Goal: Task Accomplishment & Management: Manage account settings

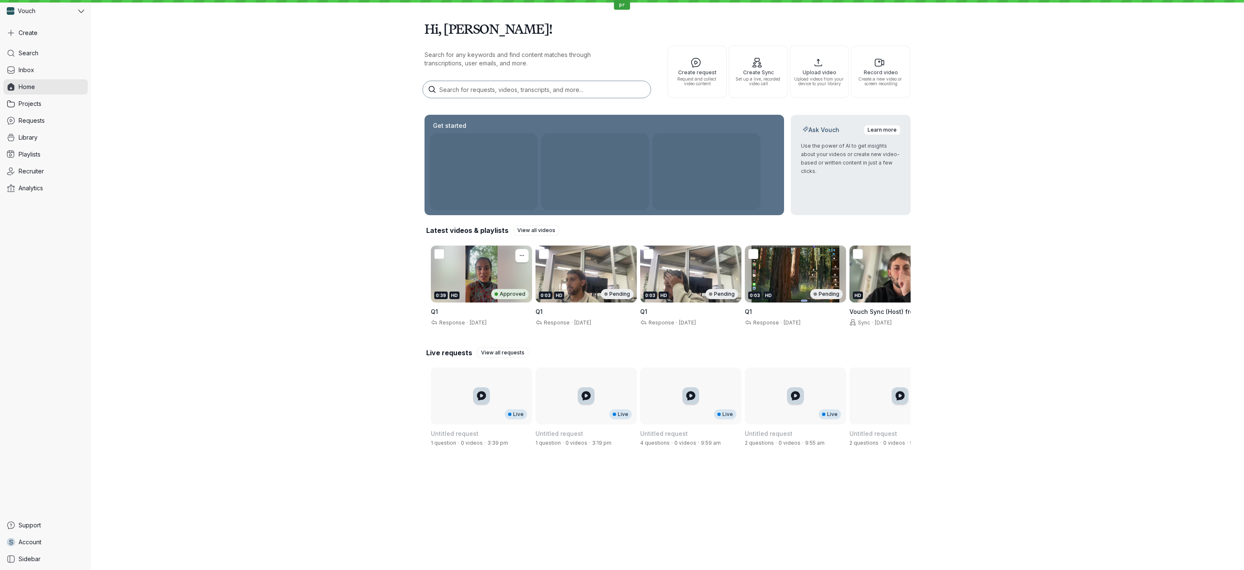
click at [483, 263] on div "0:39 HD Approved" at bounding box center [481, 274] width 101 height 57
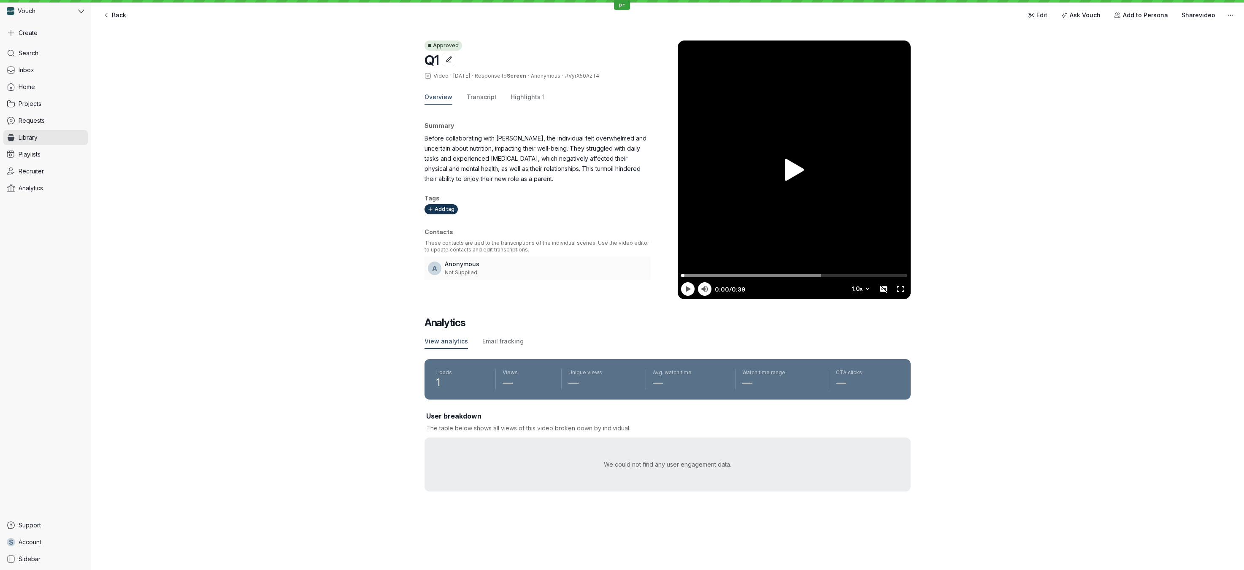
click at [65, 112] on div "Search Inbox Home Projects Requests Library Playlists Recruiter Analytics" at bounding box center [45, 280] width 84 height 469
click at [55, 114] on link "Requests" at bounding box center [45, 120] width 84 height 15
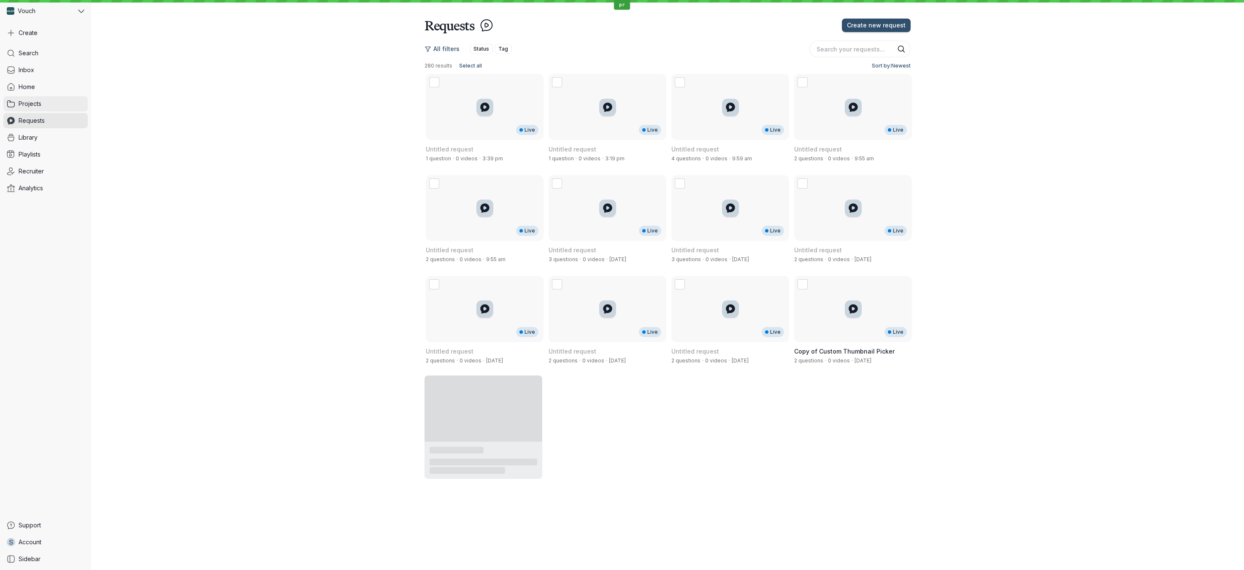
click at [46, 102] on link "Projects" at bounding box center [45, 103] width 84 height 15
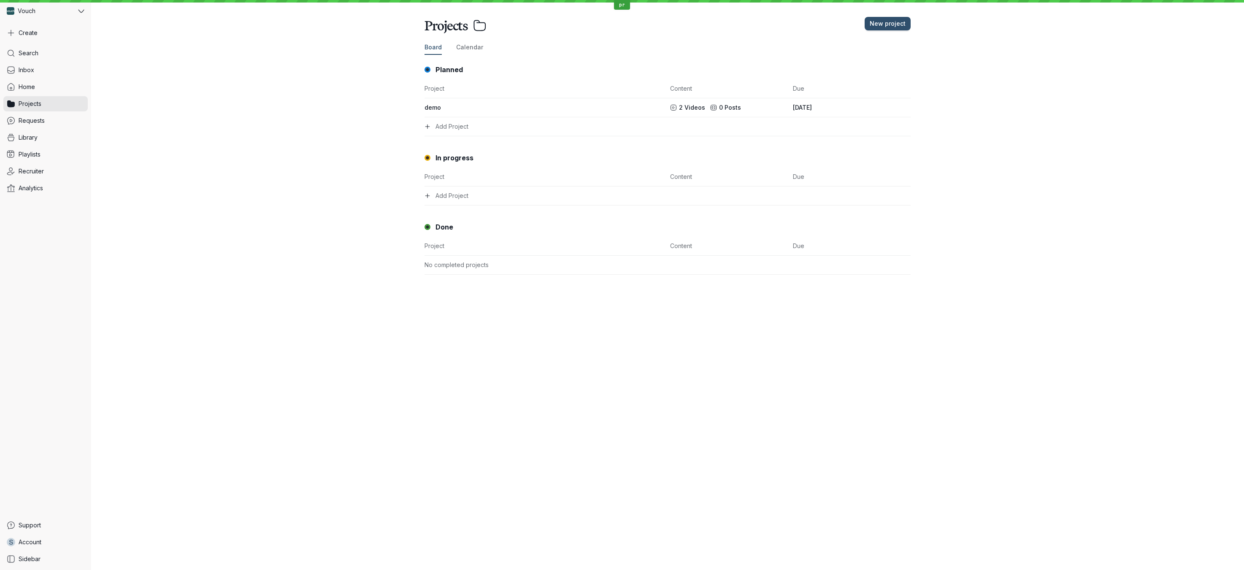
click at [31, 80] on link "Home" at bounding box center [45, 86] width 84 height 15
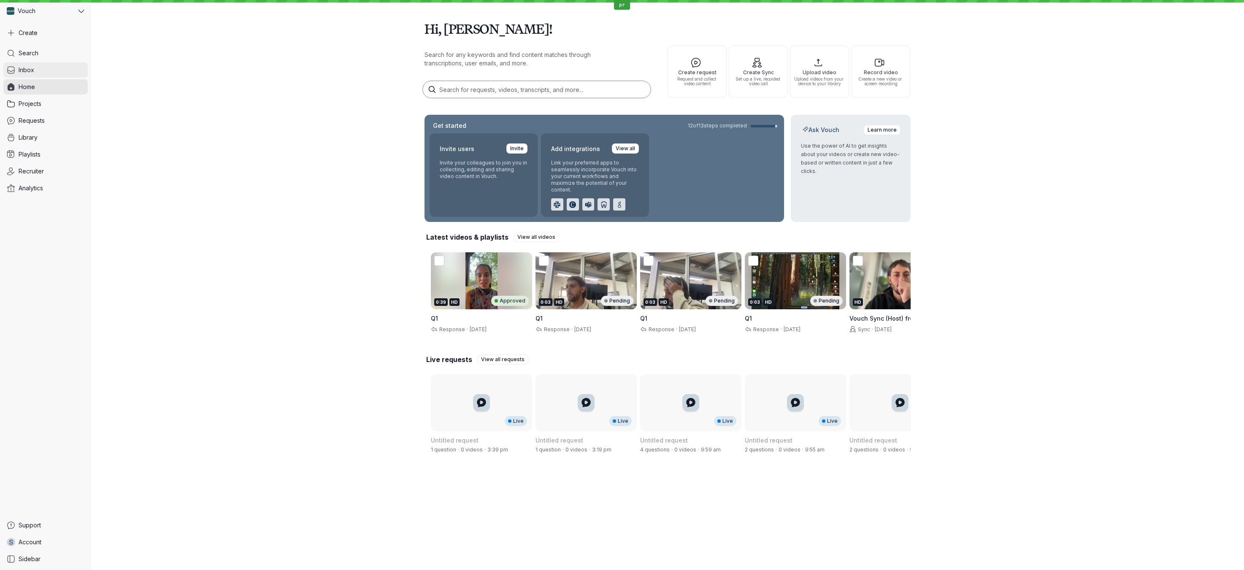
click at [35, 70] on link "Inbox" at bounding box center [45, 69] width 84 height 15
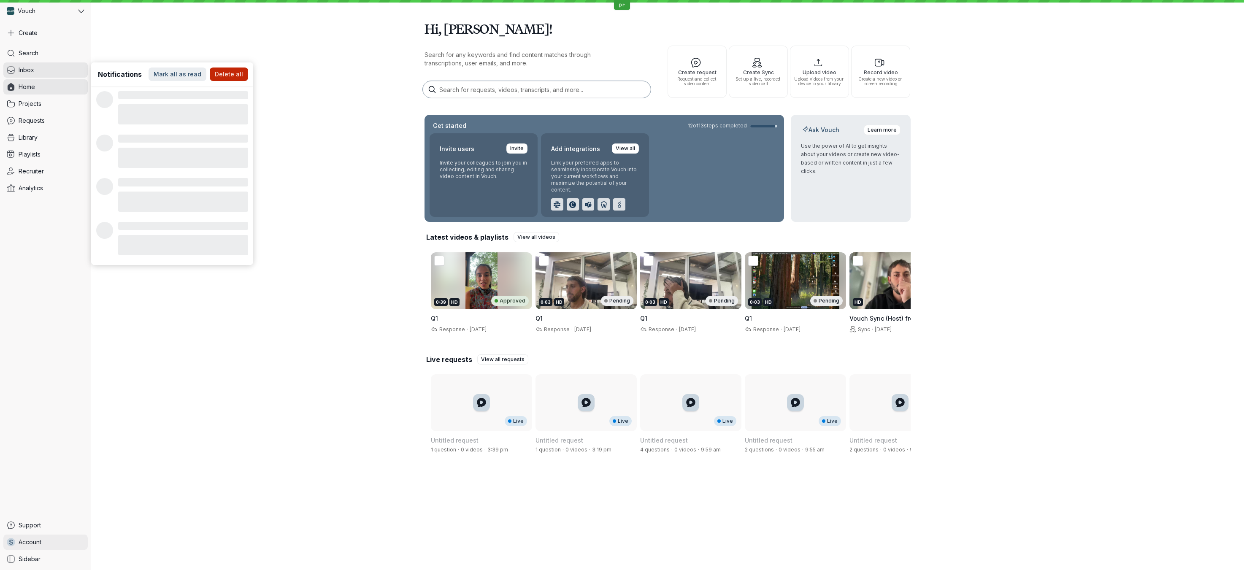
click at [36, 547] on link "S Account" at bounding box center [45, 542] width 84 height 15
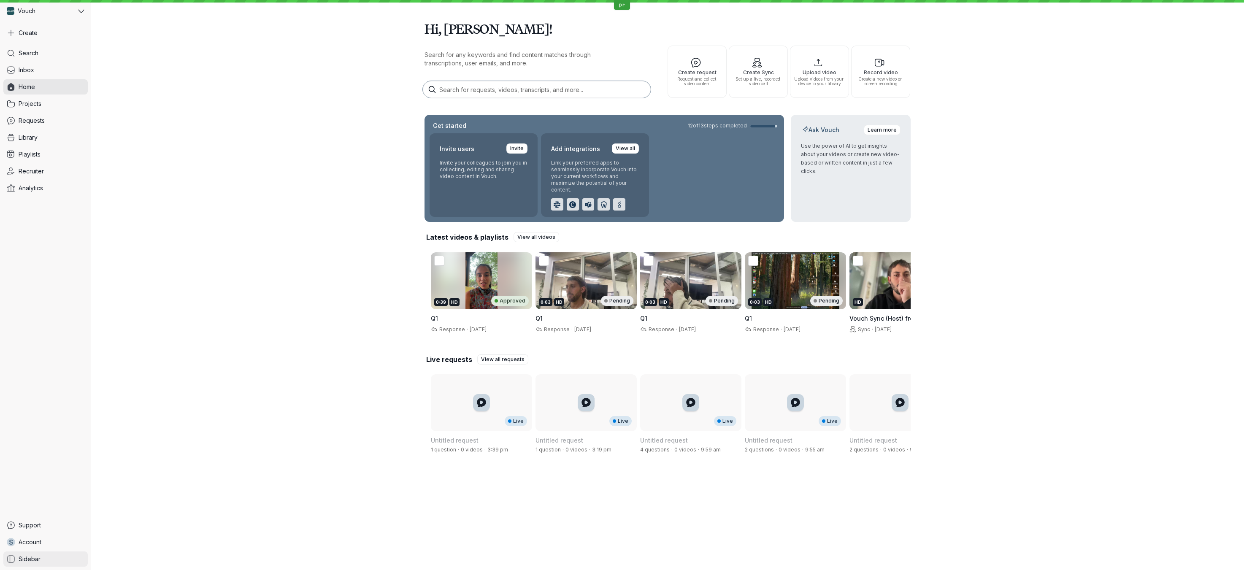
click at [30, 557] on span "Sidebar" at bounding box center [30, 559] width 22 height 8
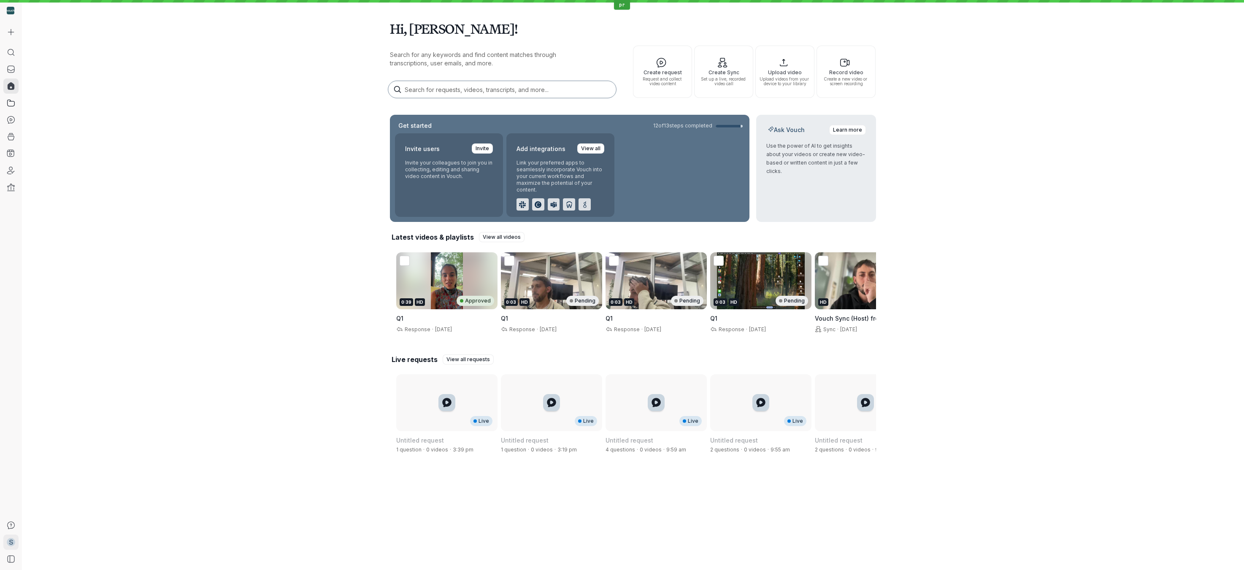
click at [5, 538] on link "S Account" at bounding box center [10, 542] width 15 height 15
click at [51, 510] on span "Help & support" at bounding box center [71, 510] width 84 height 5
click at [61, 487] on span "Playlink settings" at bounding box center [71, 490] width 84 height 8
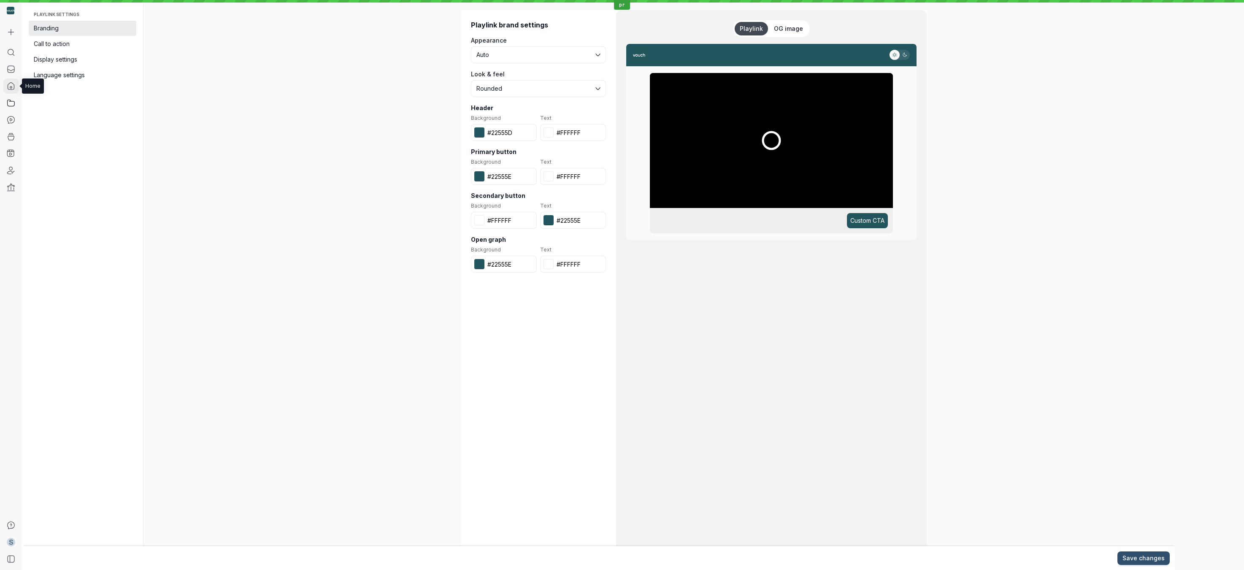
click at [9, 84] on icon at bounding box center [11, 86] width 8 height 8
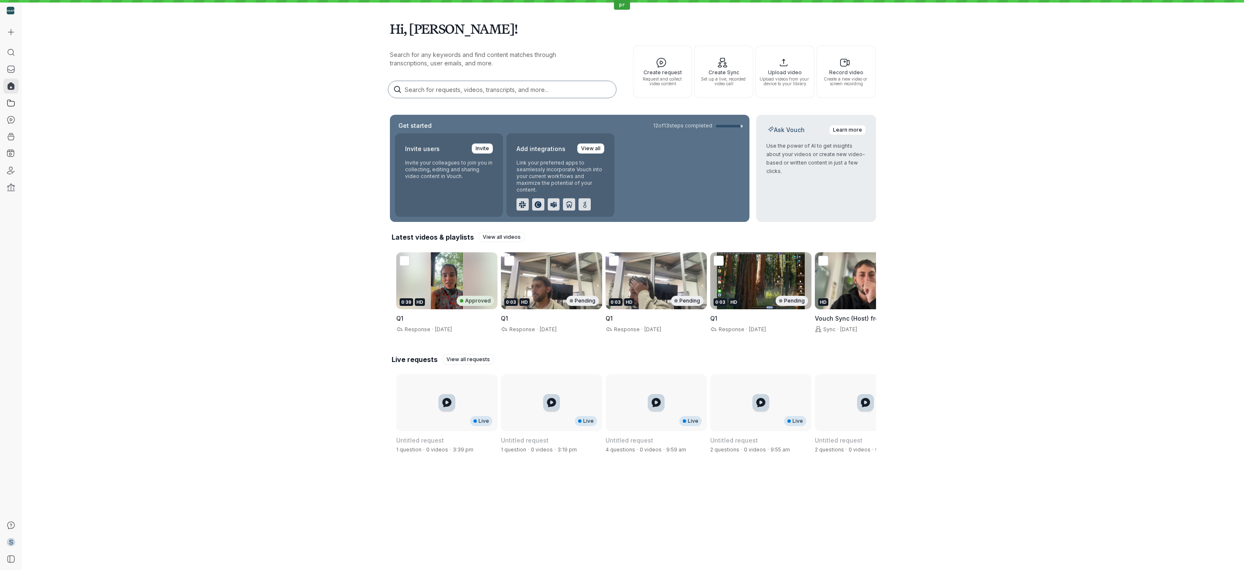
click at [317, 82] on div "Hi, [PERSON_NAME]! Search for any keywords and find content matches through tra…" at bounding box center [633, 237] width 1222 height 475
click at [13, 557] on icon at bounding box center [11, 559] width 8 height 8
